Goal: Find specific page/section: Find specific page/section

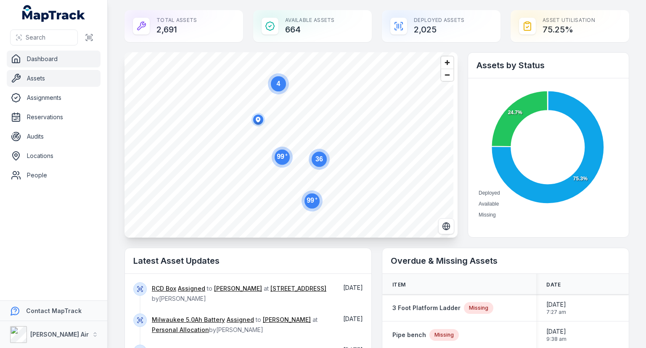
click at [52, 82] on link "Assets" at bounding box center [54, 78] width 94 height 17
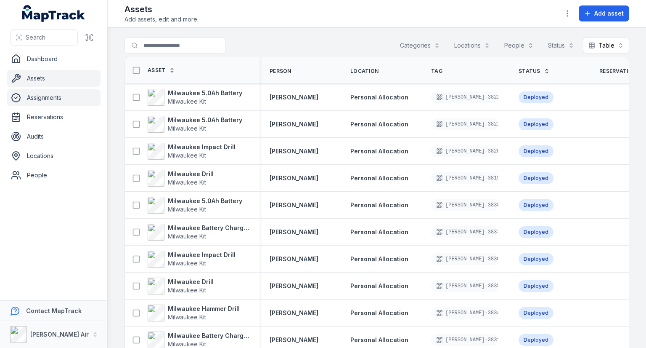
click at [54, 101] on link "Assignments" at bounding box center [54, 97] width 94 height 17
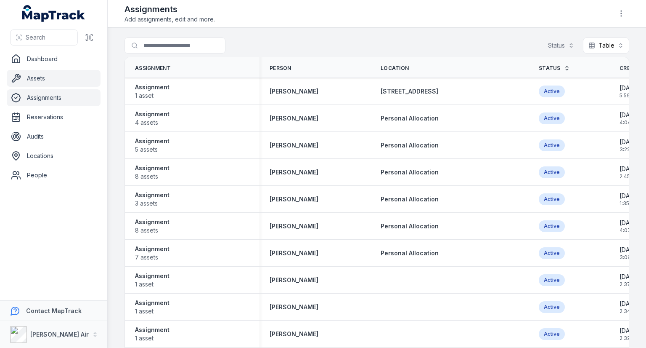
click at [37, 74] on link "Assets" at bounding box center [54, 78] width 94 height 17
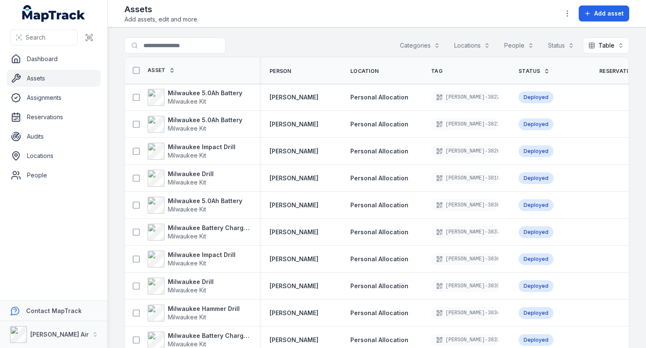
click at [285, 68] on span "Person" at bounding box center [281, 71] width 22 height 7
drag, startPoint x: 283, startPoint y: 72, endPoint x: 252, endPoint y: 74, distance: 31.6
click at [252, 74] on tr "Asset Person Location Tag Status Reservation Created Date Updated Date" at bounding box center [478, 70] width 707 height 27
click at [305, 70] on th "Person" at bounding box center [300, 70] width 81 height 27
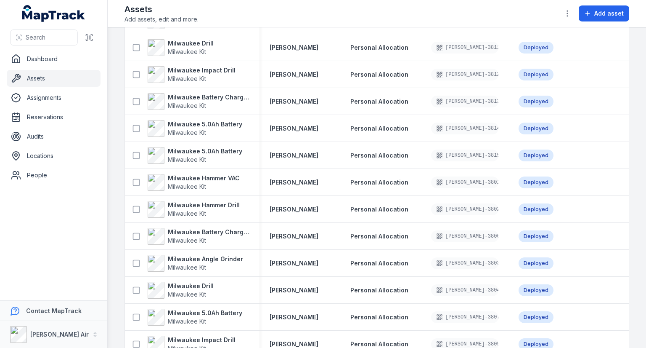
scroll to position [673, 0]
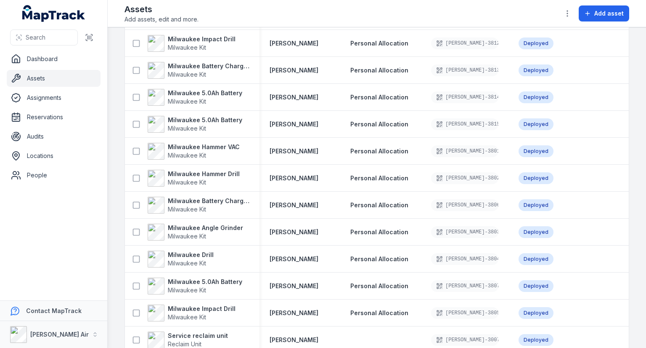
click at [37, 78] on link "Assets" at bounding box center [54, 78] width 94 height 17
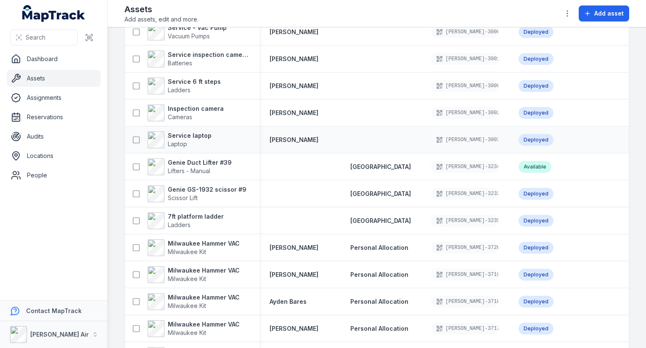
scroll to position [1010, 0]
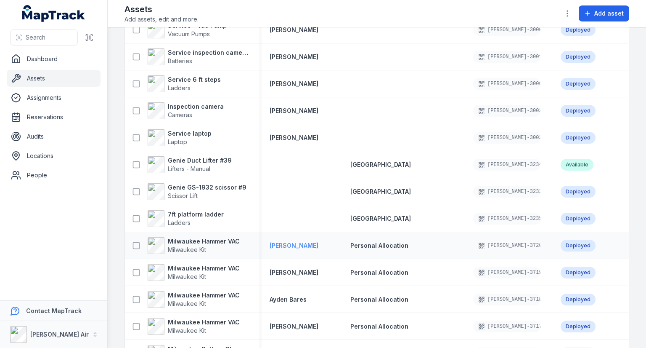
click at [292, 245] on strong "[PERSON_NAME]" at bounding box center [294, 245] width 49 height 8
